Goal: Information Seeking & Learning: Understand process/instructions

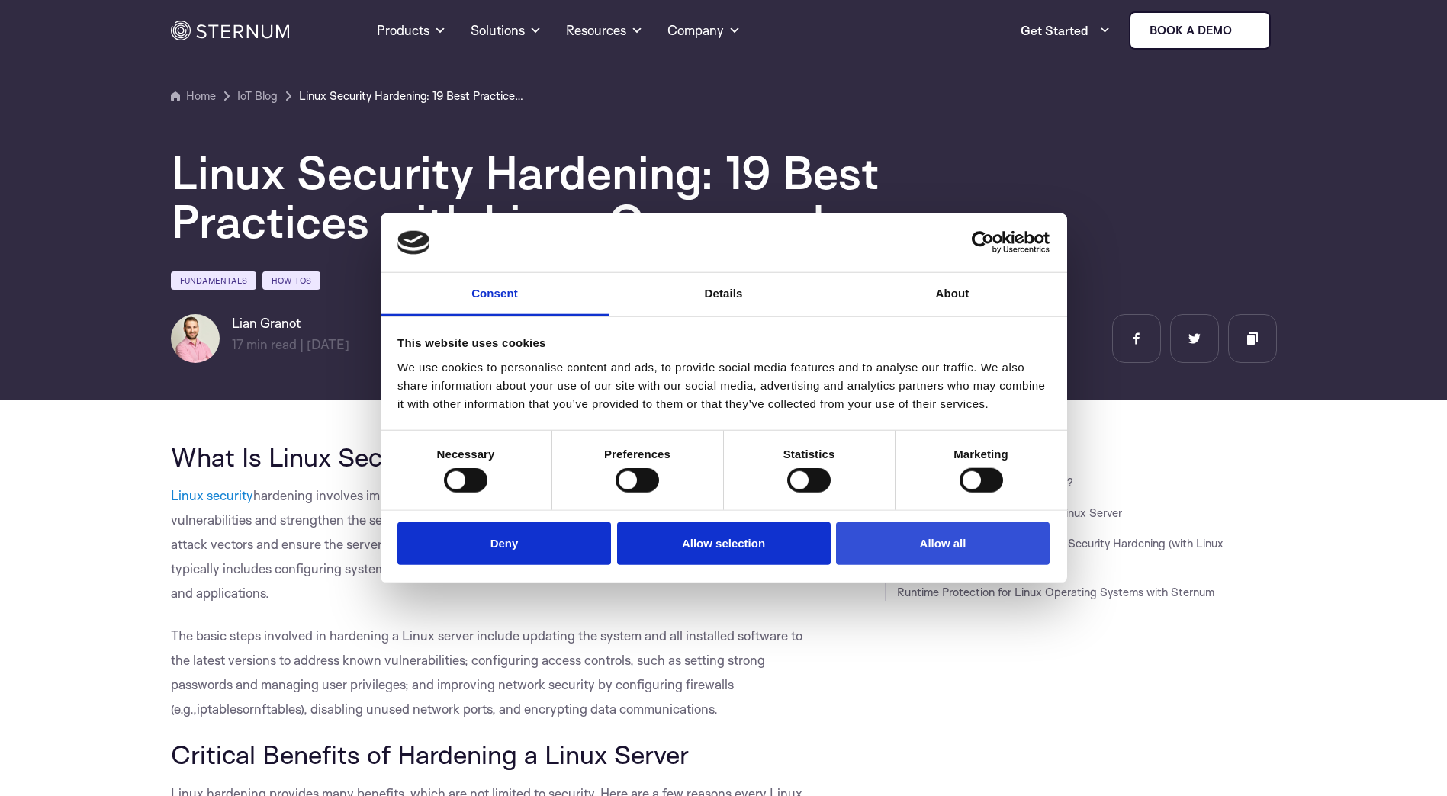
click at [921, 527] on button "Allow all" at bounding box center [943, 543] width 214 height 43
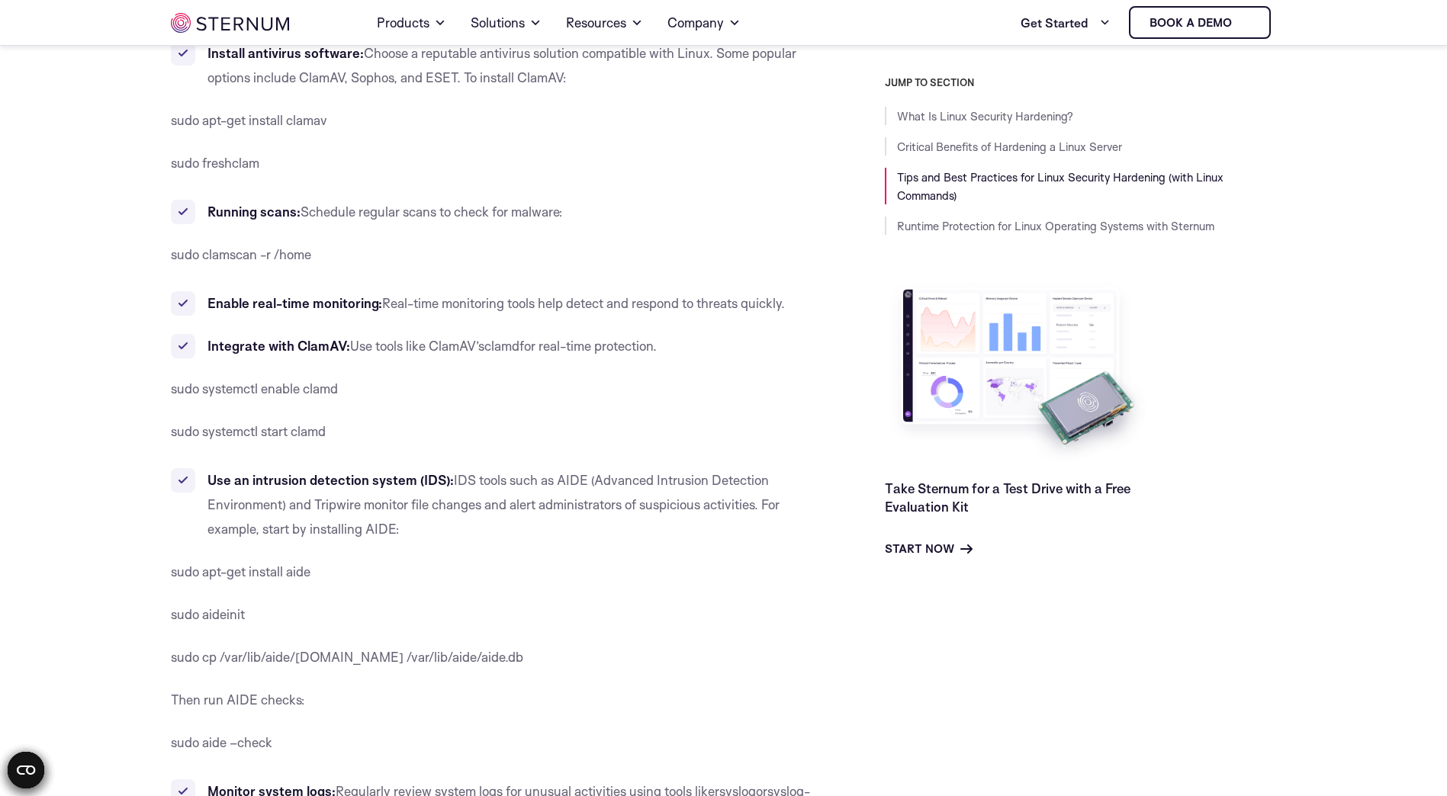
scroll to position [13875, 0]
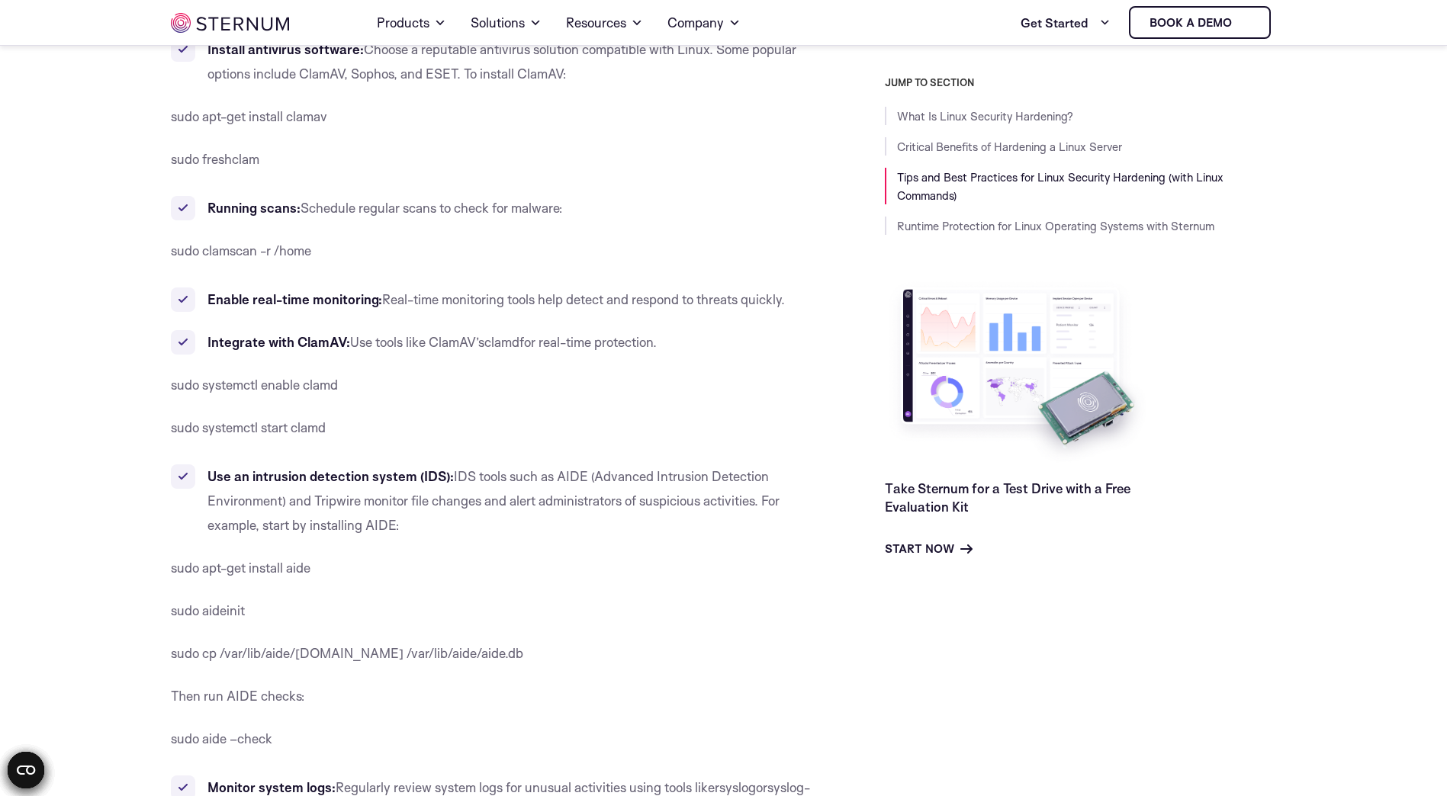
click at [295, 576] on span "sudo apt-get install aide" at bounding box center [241, 568] width 140 height 16
drag, startPoint x: 295, startPoint y: 598, endPoint x: 257, endPoint y: 590, distance: 38.9
click at [257, 576] on span "sudo apt-get install aide" at bounding box center [241, 568] width 140 height 16
click at [256, 576] on span "sudo apt-get install aide" at bounding box center [241, 568] width 140 height 16
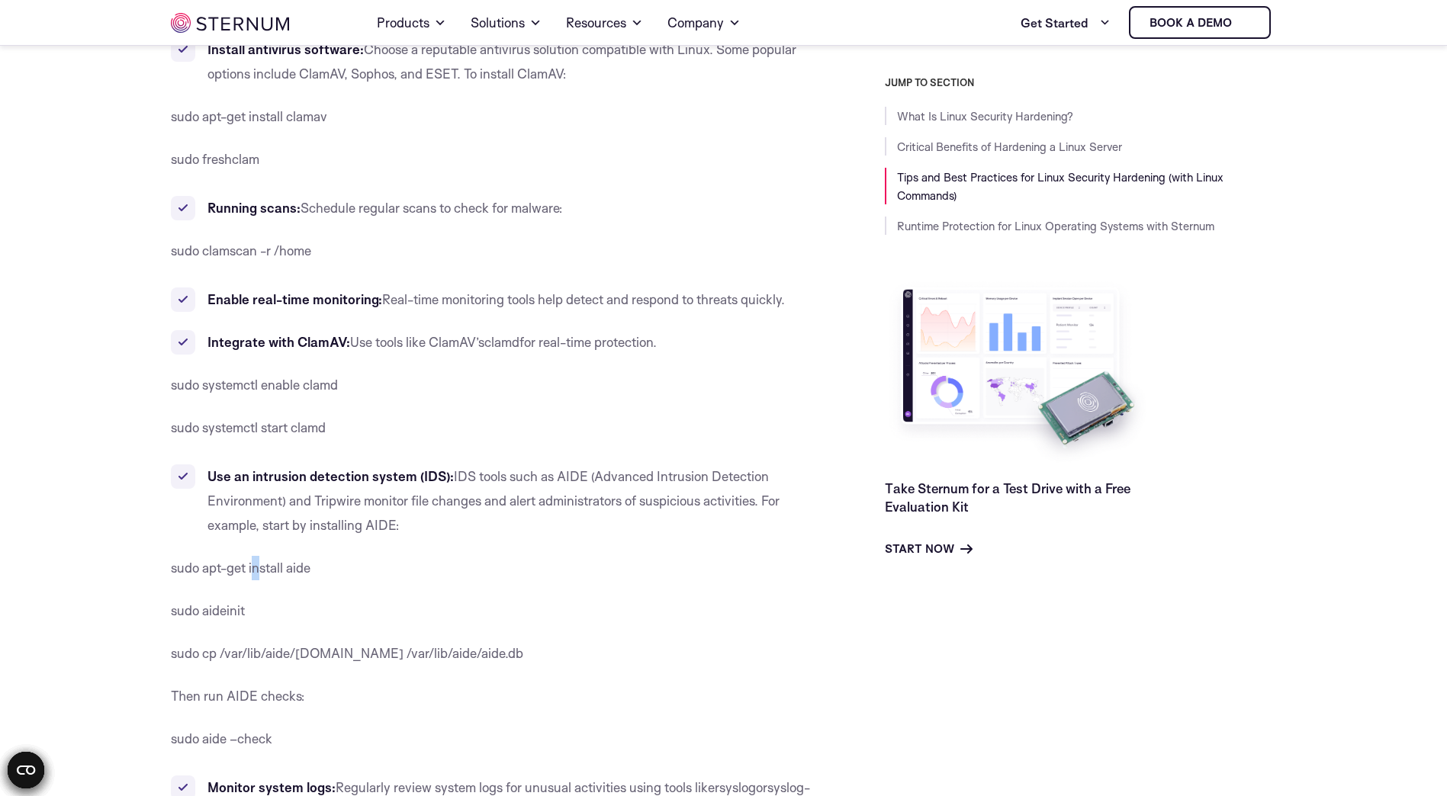
click at [256, 576] on span "sudo apt-get install aide" at bounding box center [241, 568] width 140 height 16
drag, startPoint x: 256, startPoint y: 589, endPoint x: 199, endPoint y: 586, distance: 57.3
click at [197, 581] on p "sudo apt-get install aide" at bounding box center [493, 568] width 645 height 24
drag, startPoint x: 203, startPoint y: 597, endPoint x: 320, endPoint y: 604, distance: 117.7
click at [320, 581] on p "sudo apt-get install aide" at bounding box center [493, 568] width 645 height 24
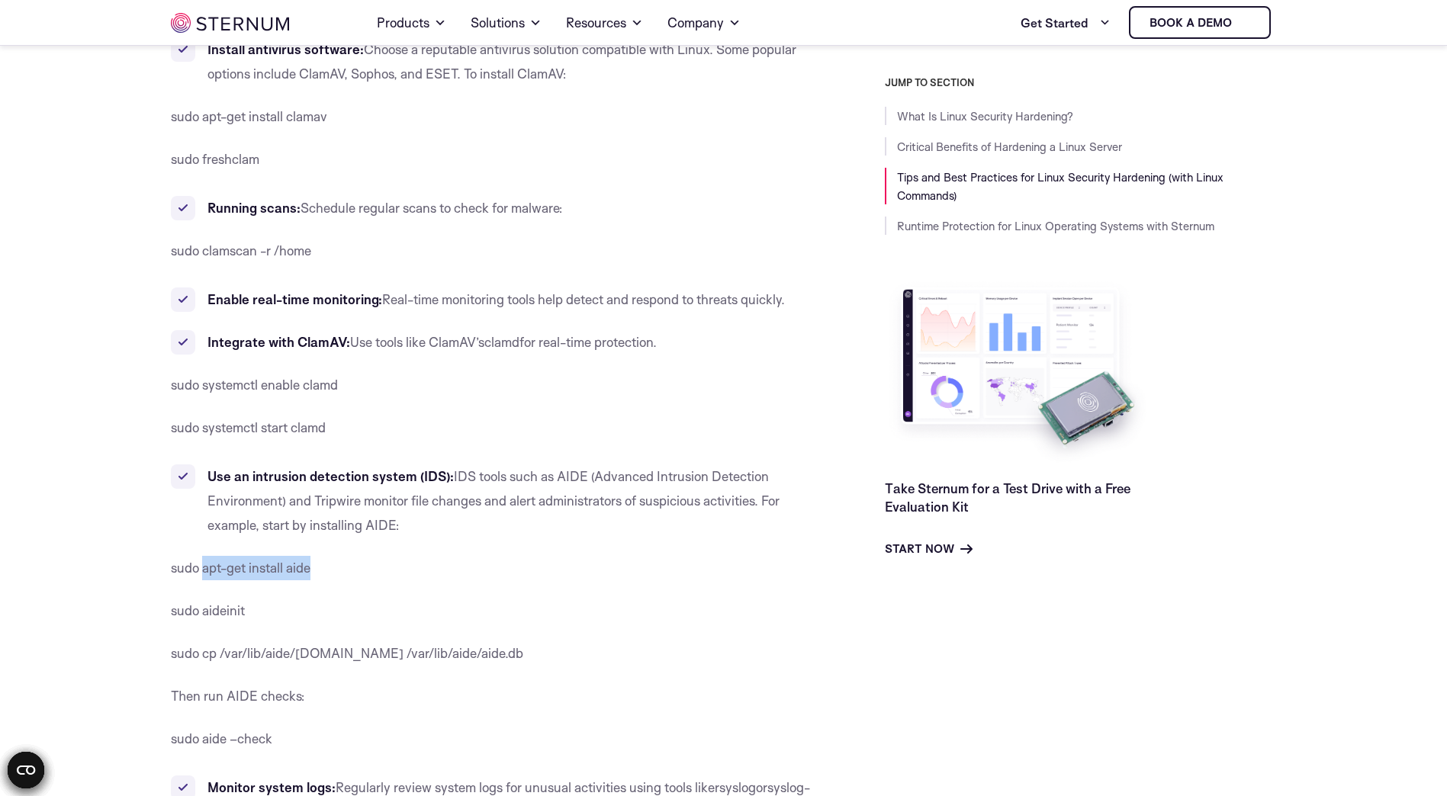
drag, startPoint x: 320, startPoint y: 604, endPoint x: 291, endPoint y: 599, distance: 29.5
